Goal: Information Seeking & Learning: Understand process/instructions

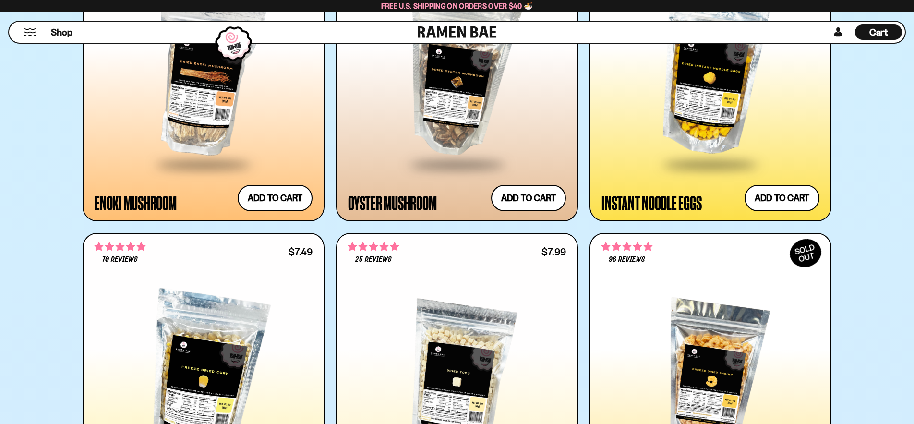
scroll to position [1563, 0]
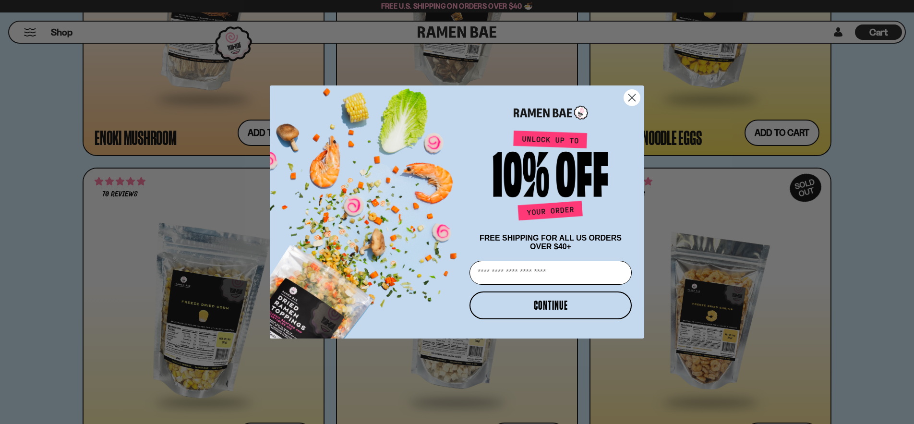
click at [630, 97] on icon "Close dialog" at bounding box center [632, 98] width 7 height 7
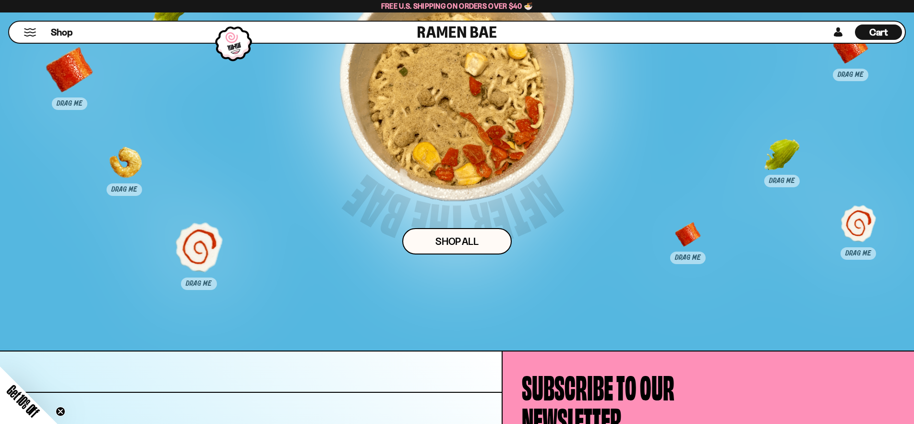
scroll to position [5112, 0]
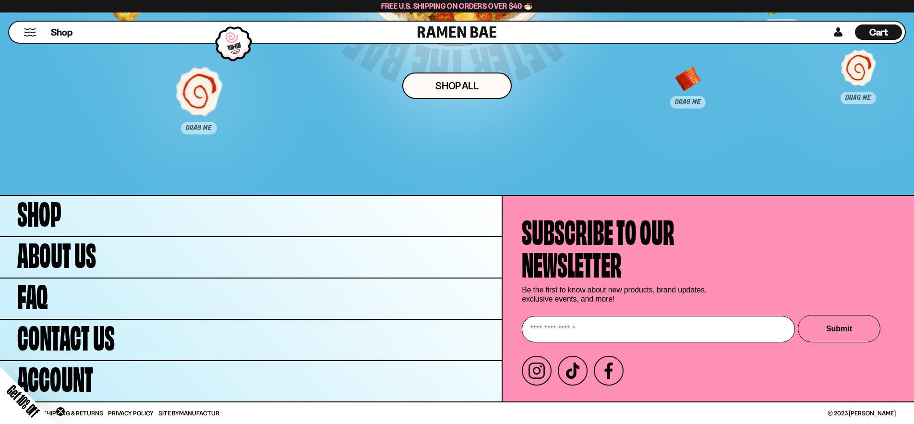
click at [128, 413] on span "Privacy Policy" at bounding box center [131, 413] width 46 height 6
